Goal: Task Accomplishment & Management: Use online tool/utility

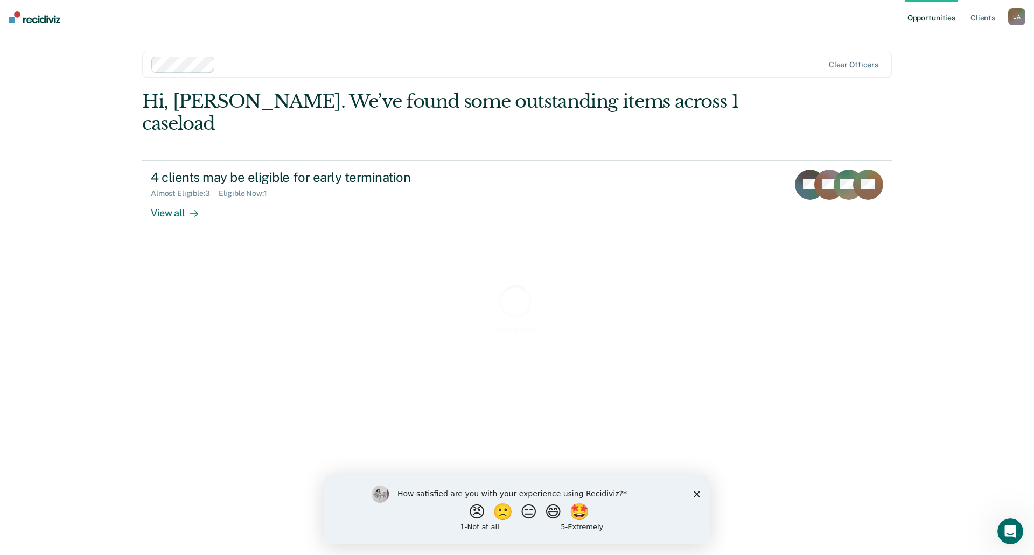
click at [695, 493] on icon "Close survey" at bounding box center [697, 494] width 6 height 6
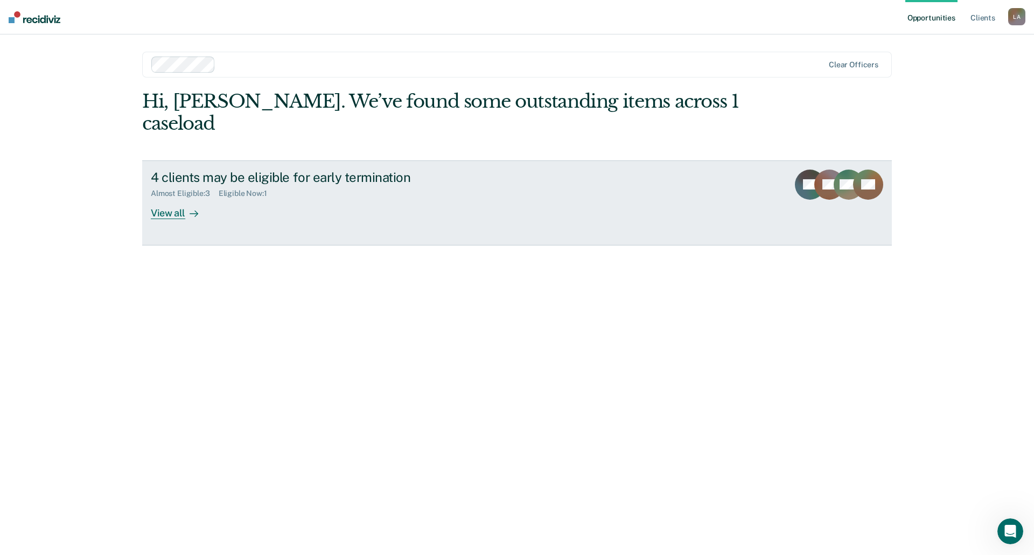
click at [166, 198] on div "View all" at bounding box center [181, 208] width 60 height 21
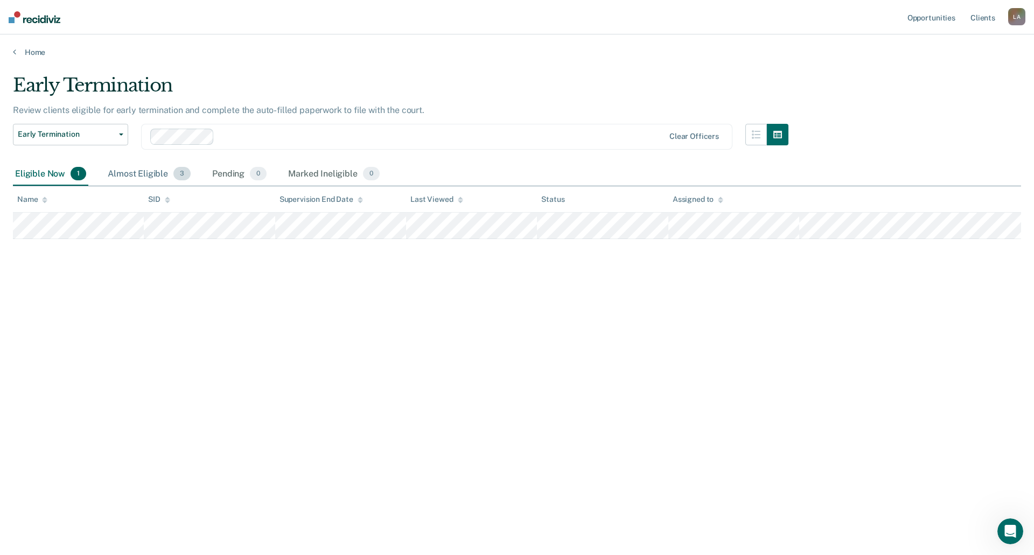
click at [147, 169] on div "Almost Eligible 3" at bounding box center [149, 175] width 87 height 24
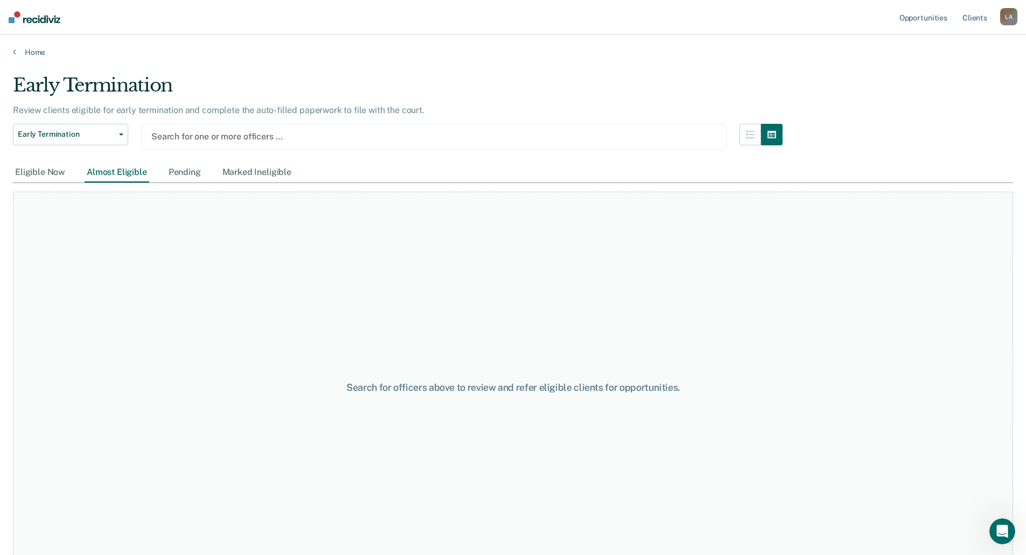
click at [301, 135] on div at bounding box center [433, 136] width 565 height 12
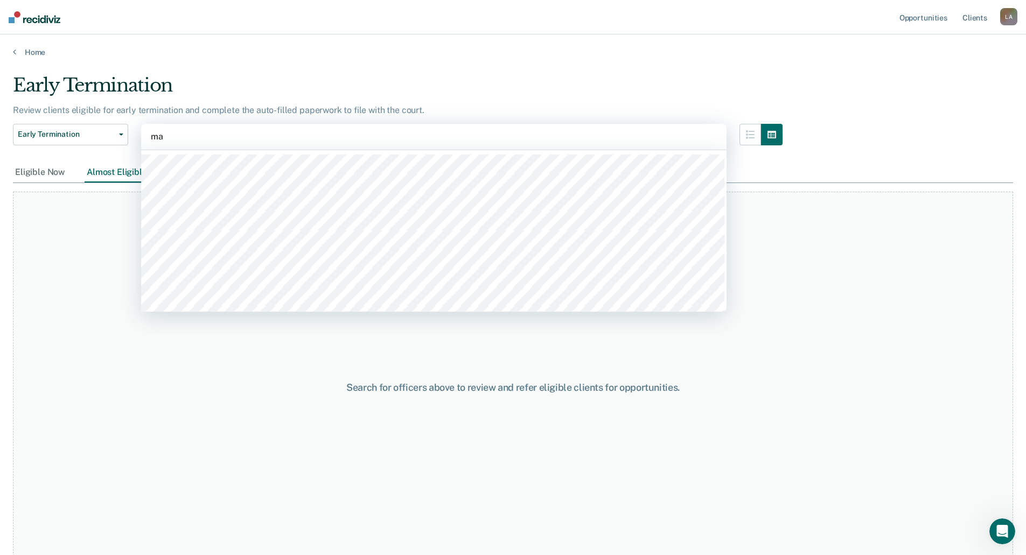
type input "mar"
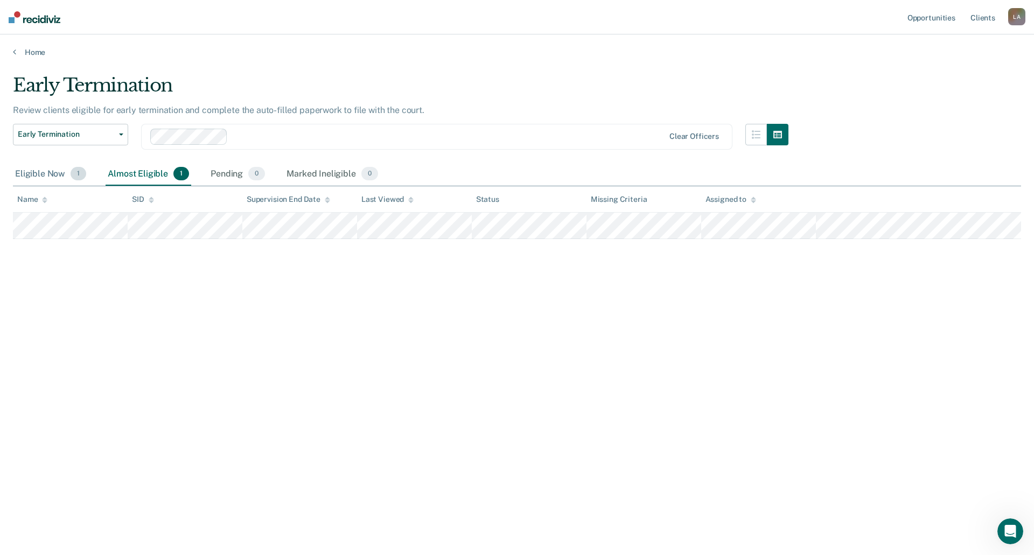
click at [58, 171] on div "Eligible Now 1" at bounding box center [50, 175] width 75 height 24
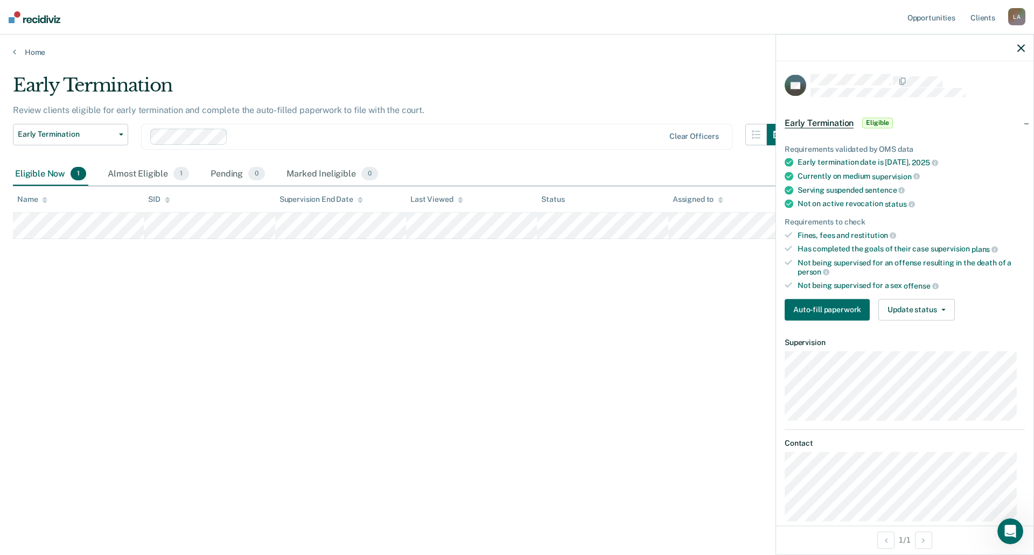
click at [786, 235] on icon at bounding box center [789, 235] width 8 height 8
click at [817, 232] on div "Fines, fees and restitution" at bounding box center [911, 235] width 227 height 10
click at [947, 306] on button "Update status" at bounding box center [916, 310] width 76 height 22
click at [914, 355] on button "Mark Ineligible" at bounding box center [930, 352] width 104 height 17
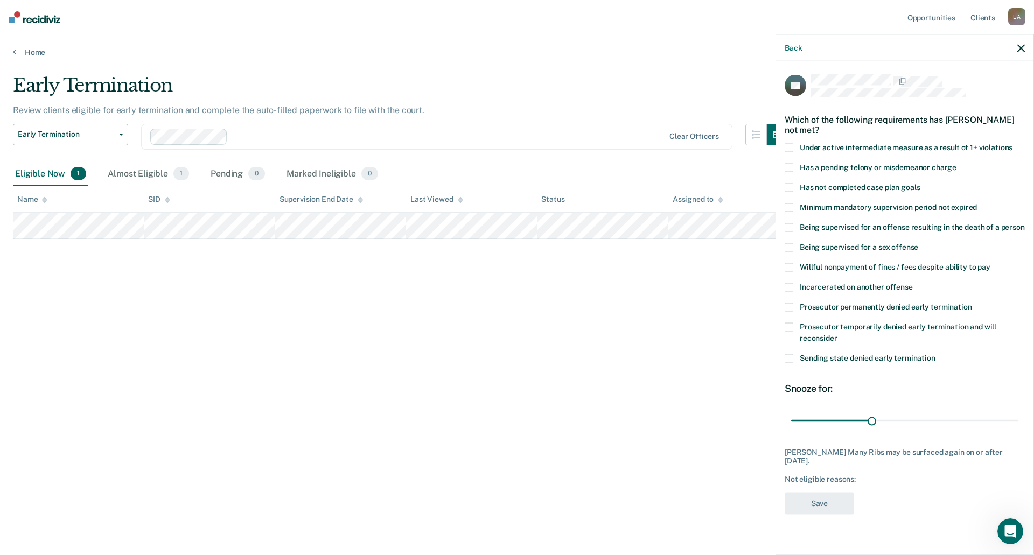
click at [789, 209] on span at bounding box center [789, 208] width 9 height 9
click at [977, 204] on input "Minimum mandatory supervision period not expired" at bounding box center [977, 204] width 0 height 0
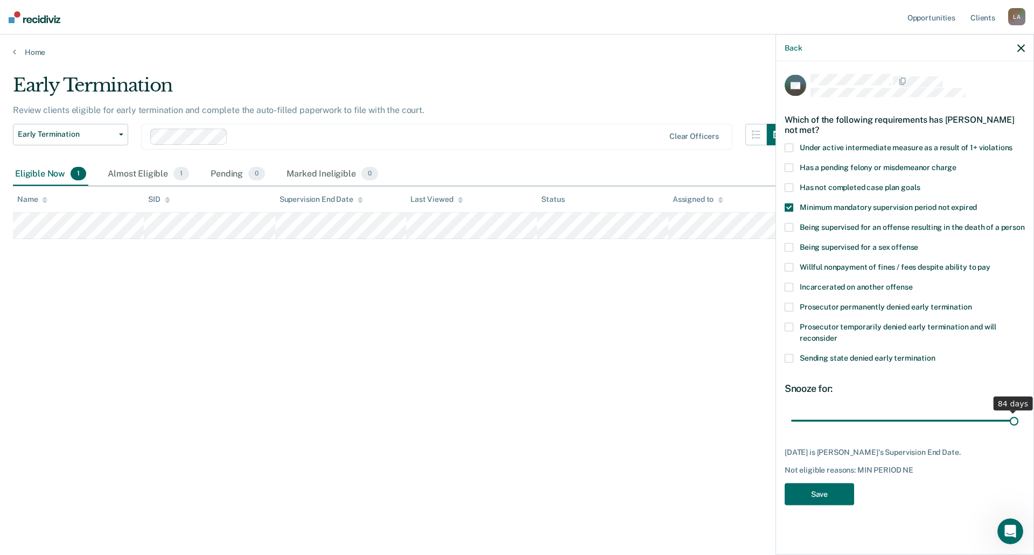
drag, startPoint x: 870, startPoint y: 420, endPoint x: 1024, endPoint y: 408, distance: 154.5
type input "84"
click at [1018, 411] on input "range" at bounding box center [904, 420] width 227 height 19
click at [805, 494] on button "Save" at bounding box center [819, 495] width 69 height 22
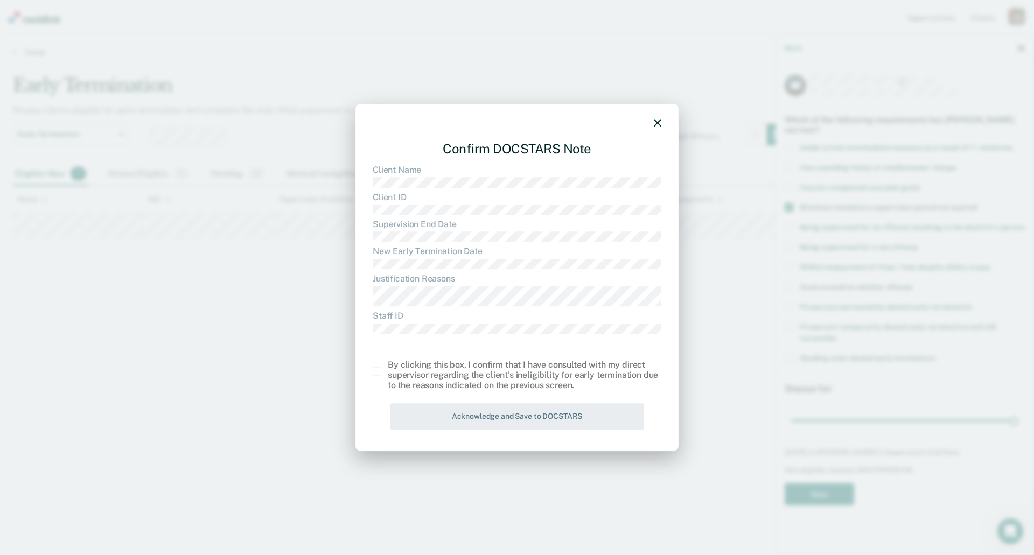
click at [383, 373] on label at bounding box center [380, 371] width 15 height 9
click at [388, 367] on input "checkbox" at bounding box center [388, 367] width 0 height 0
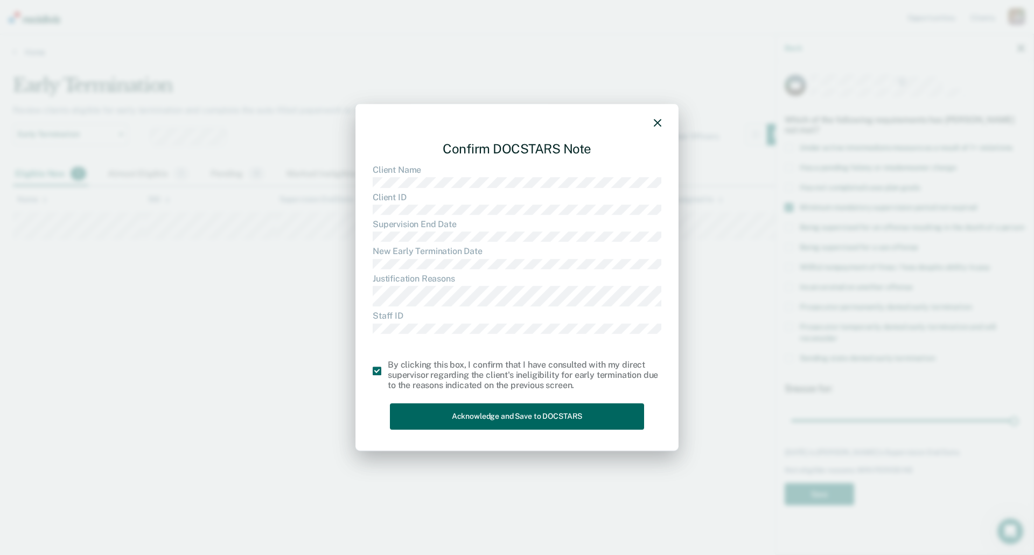
click at [501, 412] on button "Acknowledge and Save to DOCSTARS" at bounding box center [517, 417] width 254 height 26
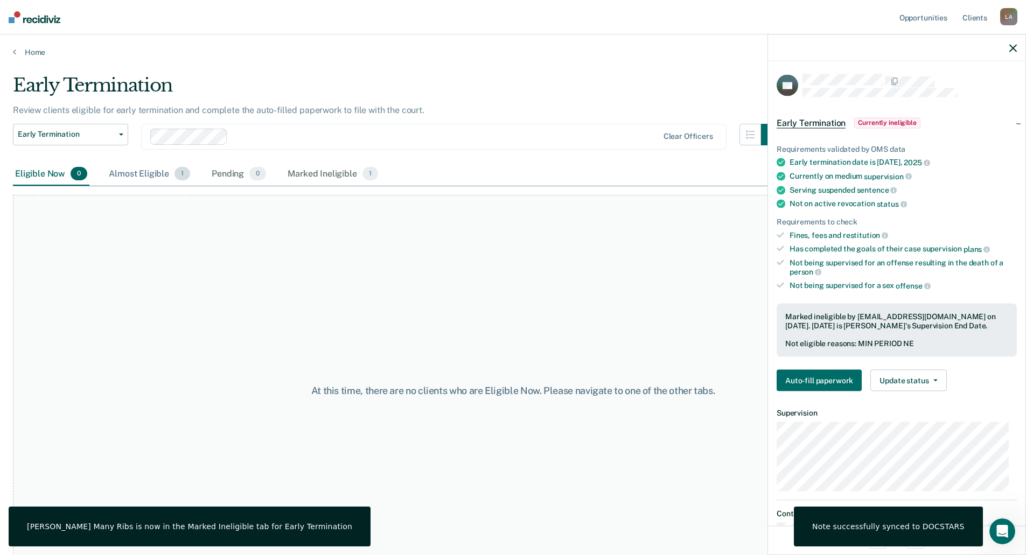
click at [118, 173] on div "Almost Eligible 1" at bounding box center [150, 175] width 86 height 24
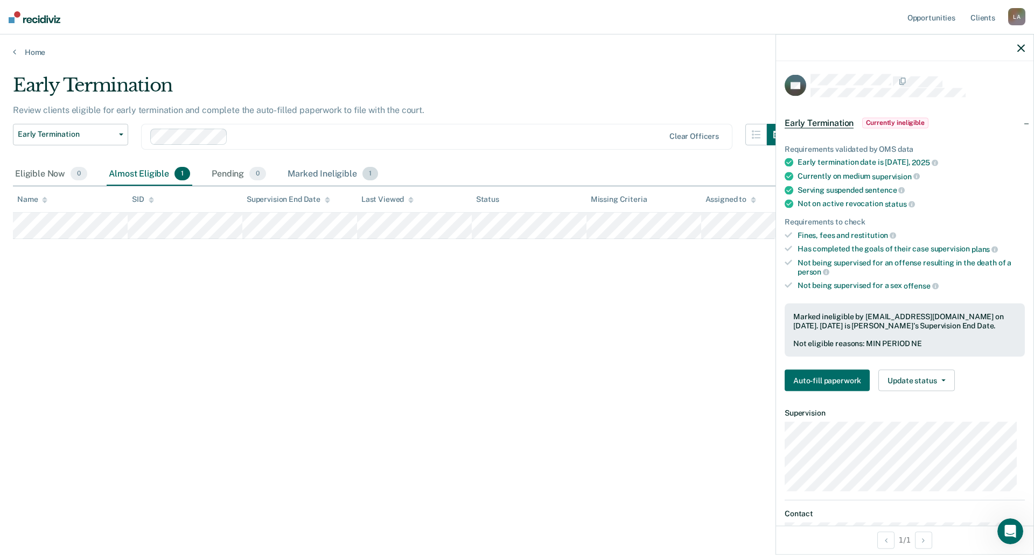
click at [316, 173] on div "Marked Ineligible 1" at bounding box center [332, 175] width 95 height 24
